Goal: Obtain resource: Download file/media

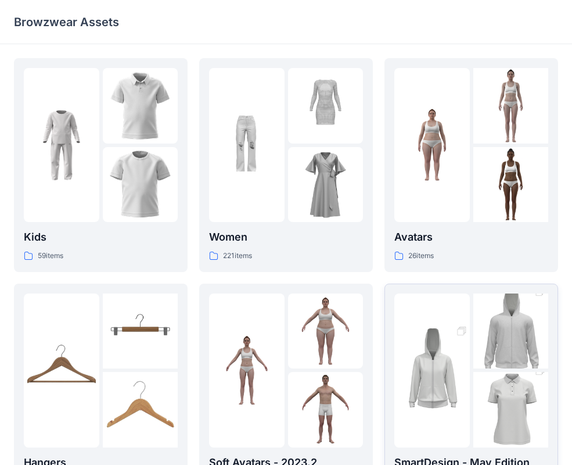
scroll to position [289, 0]
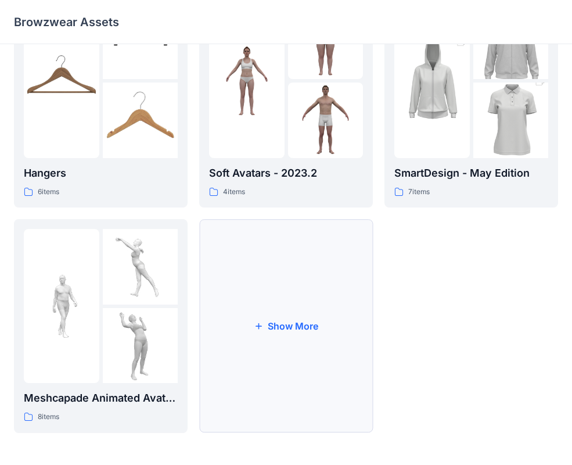
click at [301, 311] on button "Show More" at bounding box center [286, 326] width 174 height 214
click at [301, 311] on div at bounding box center [326, 346] width 76 height 76
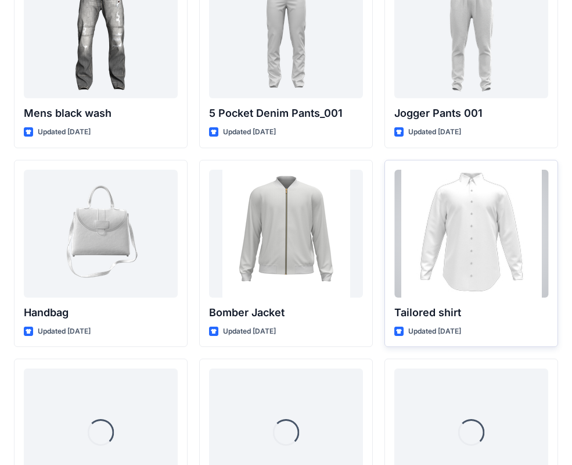
scroll to position [499, 0]
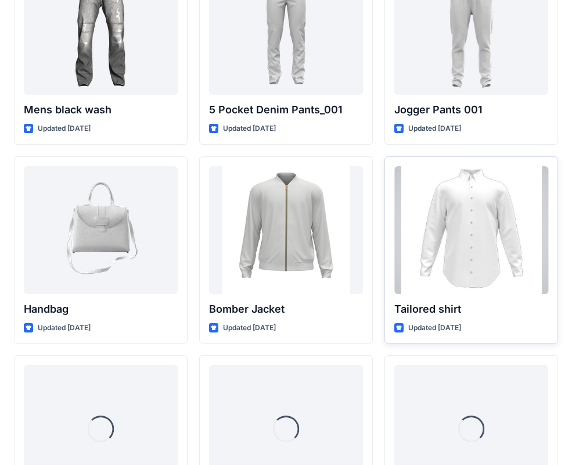
click at [458, 265] on div at bounding box center [471, 230] width 154 height 128
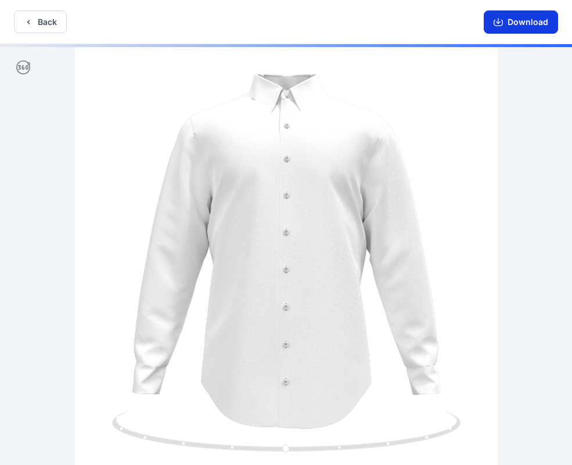
click at [507, 28] on button "Download" at bounding box center [521, 21] width 74 height 23
click at [58, 26] on button "Back" at bounding box center [40, 21] width 53 height 23
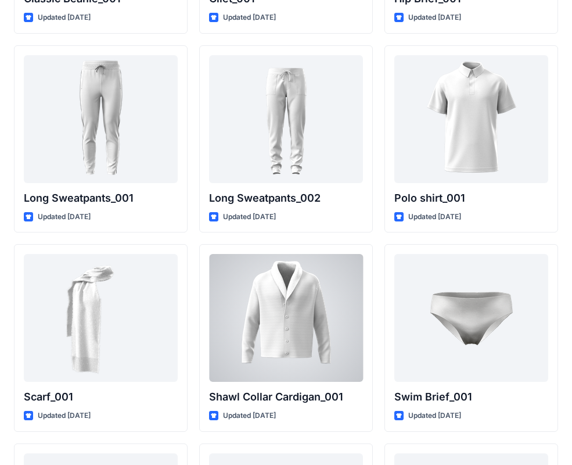
scroll to position [2406, 0]
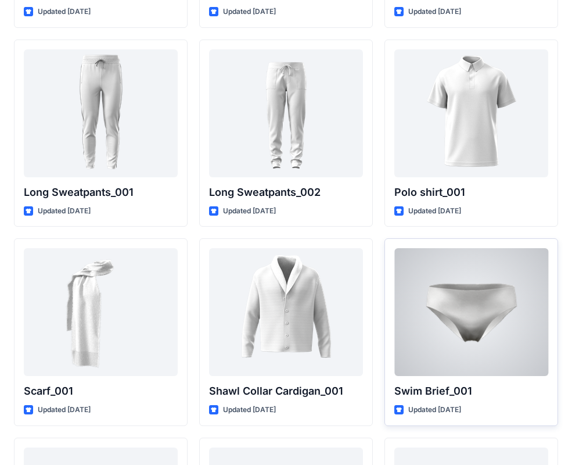
click at [469, 351] on div at bounding box center [471, 312] width 154 height 128
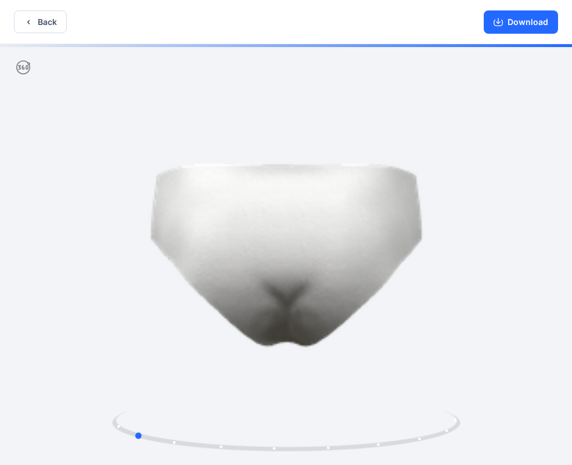
drag, startPoint x: 271, startPoint y: 320, endPoint x: 466, endPoint y: 310, distance: 196.0
click at [466, 310] on div at bounding box center [286, 255] width 572 height 423
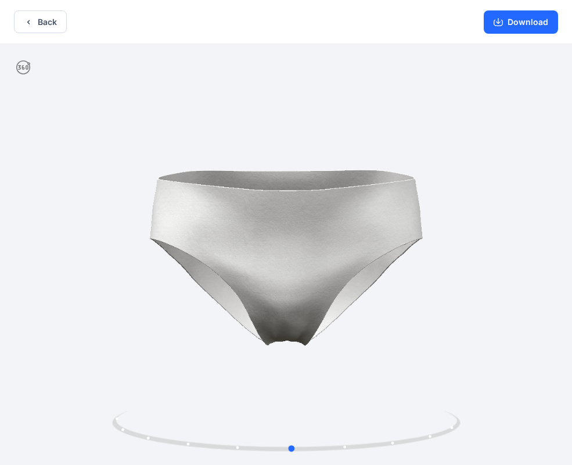
drag, startPoint x: 244, startPoint y: 317, endPoint x: 401, endPoint y: 306, distance: 157.8
click at [401, 306] on div at bounding box center [286, 255] width 572 height 423
click at [40, 30] on button "Back" at bounding box center [40, 21] width 53 height 23
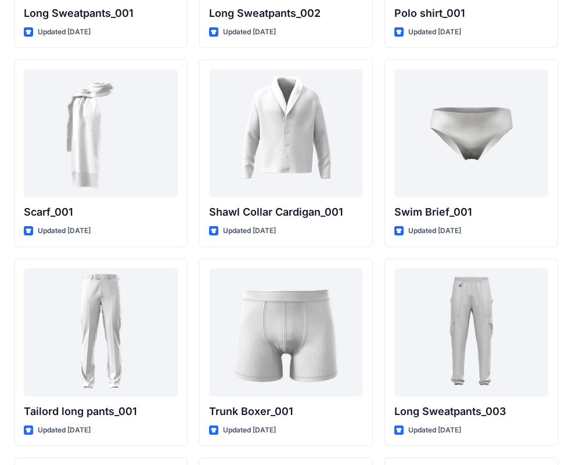
scroll to position [2591, 0]
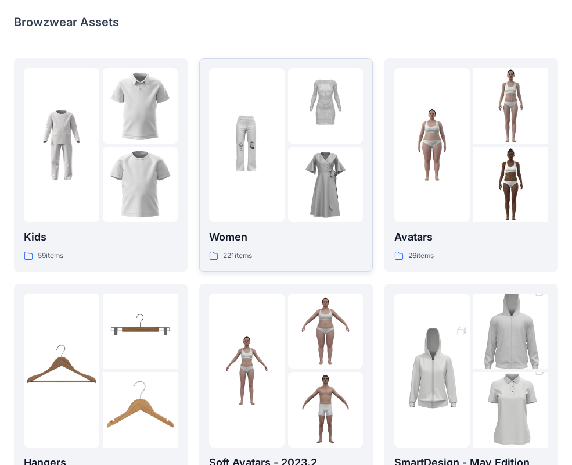
scroll to position [289, 0]
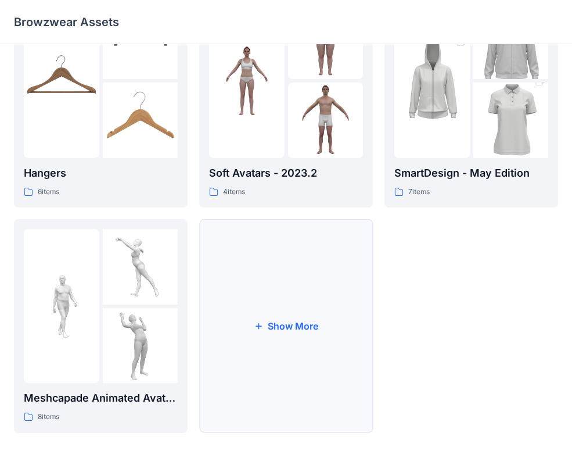
click at [281, 318] on button "Show More" at bounding box center [286, 326] width 174 height 214
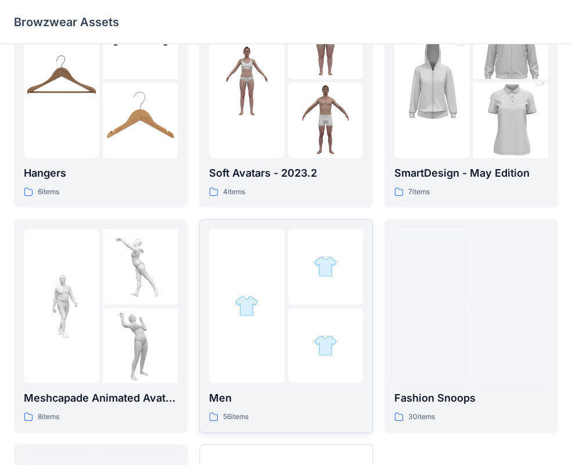
click at [292, 365] on div at bounding box center [326, 346] width 76 height 76
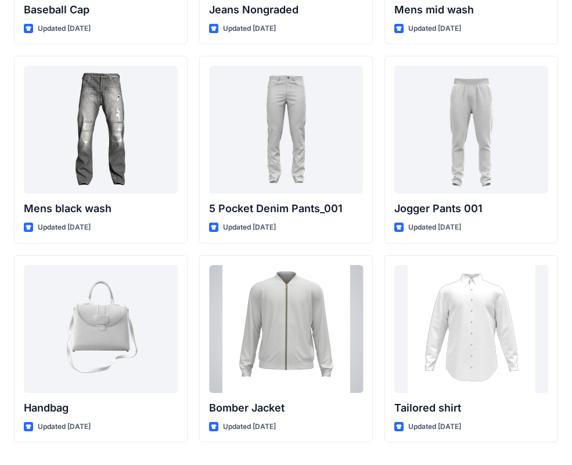
scroll to position [383, 0]
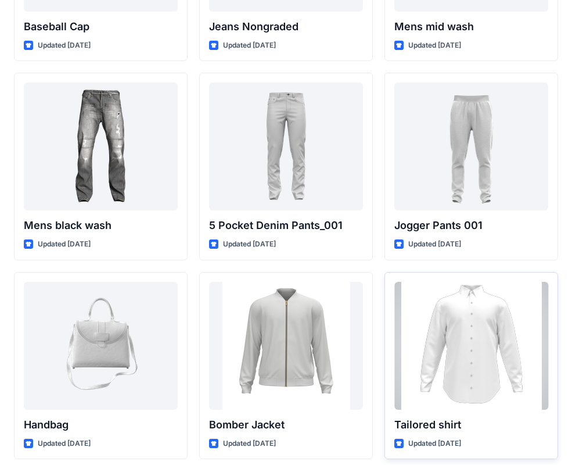
click at [469, 375] on div at bounding box center [471, 346] width 154 height 128
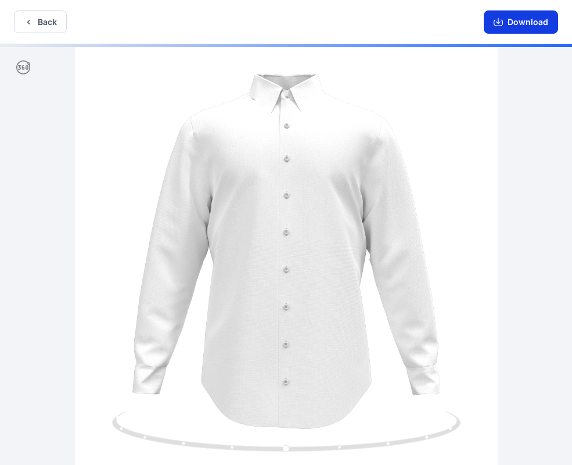
click at [515, 23] on button "Download" at bounding box center [521, 21] width 74 height 23
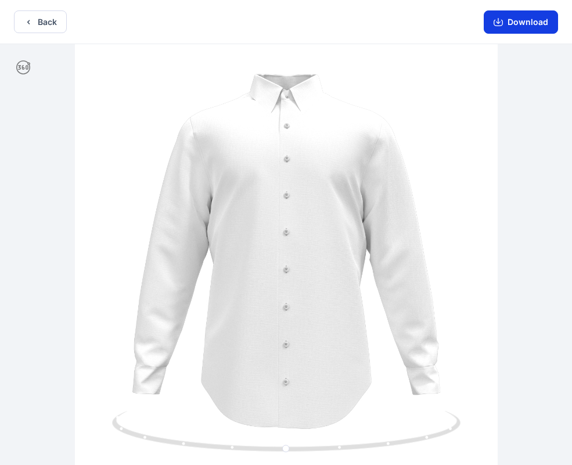
click at [515, 23] on button "Download" at bounding box center [521, 21] width 74 height 23
